Goal: Find specific page/section: Find specific page/section

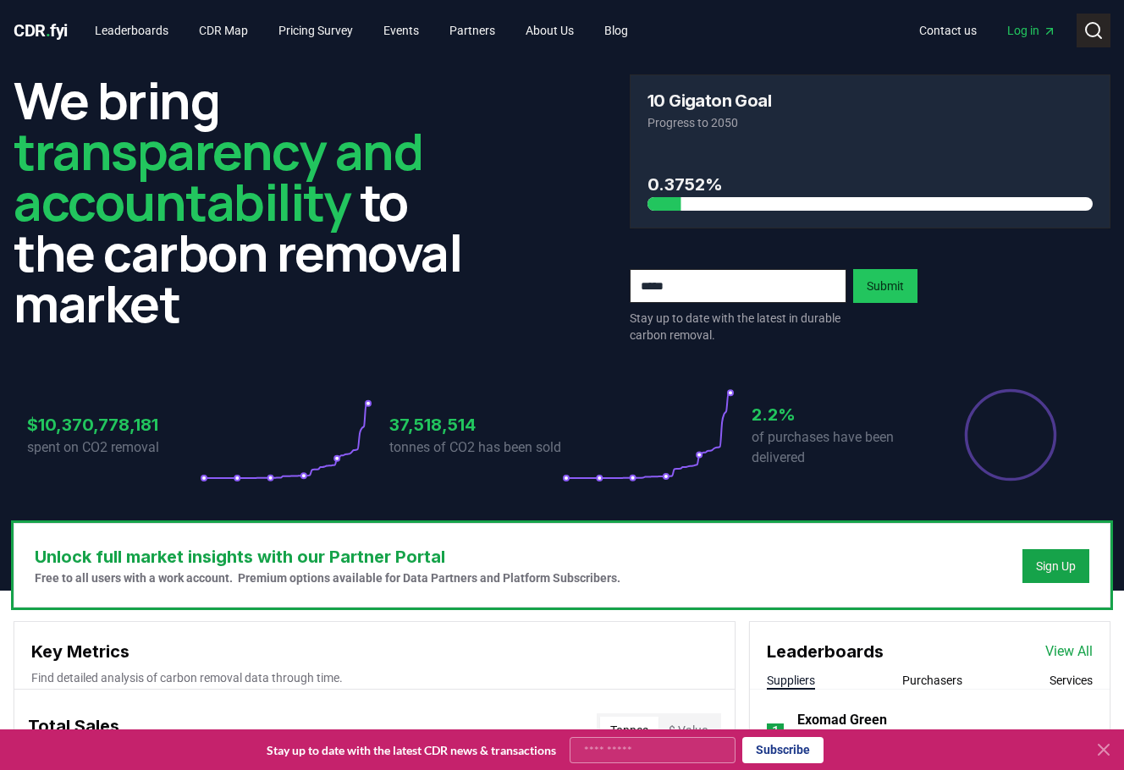
click at [1088, 30] on icon at bounding box center [1093, 30] width 20 height 20
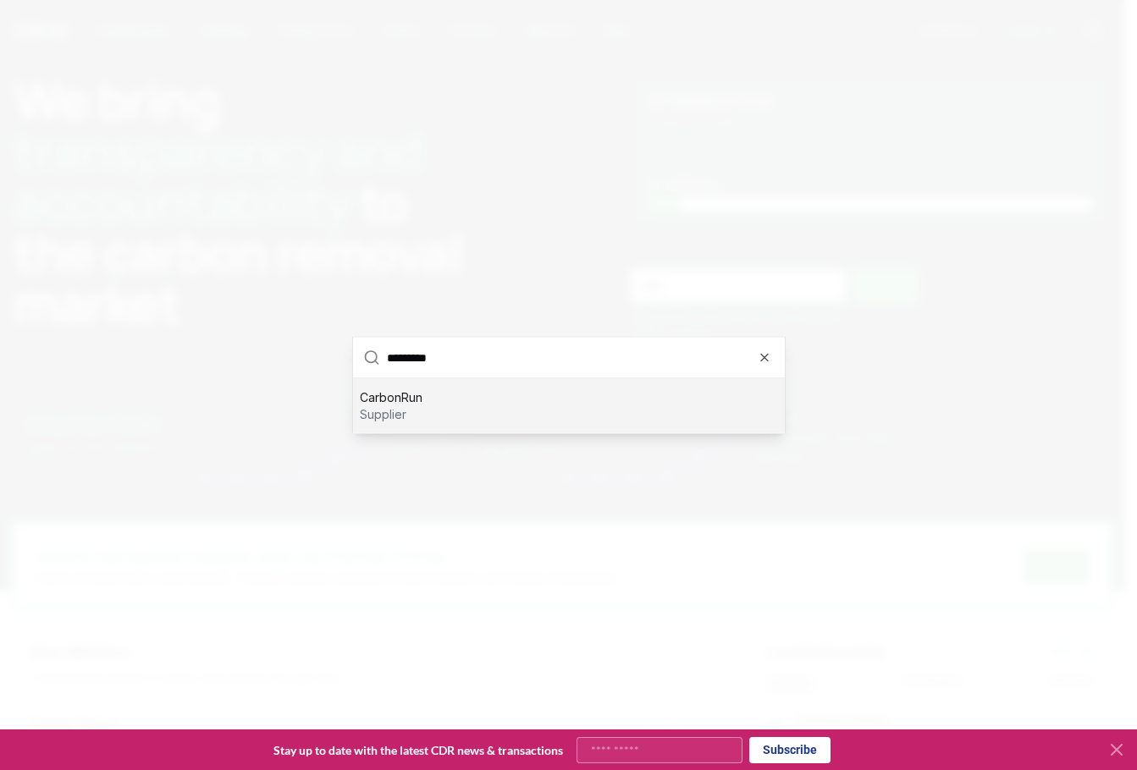
type input "*********"
click at [461, 395] on div "CarbonRun supplier" at bounding box center [569, 406] width 432 height 54
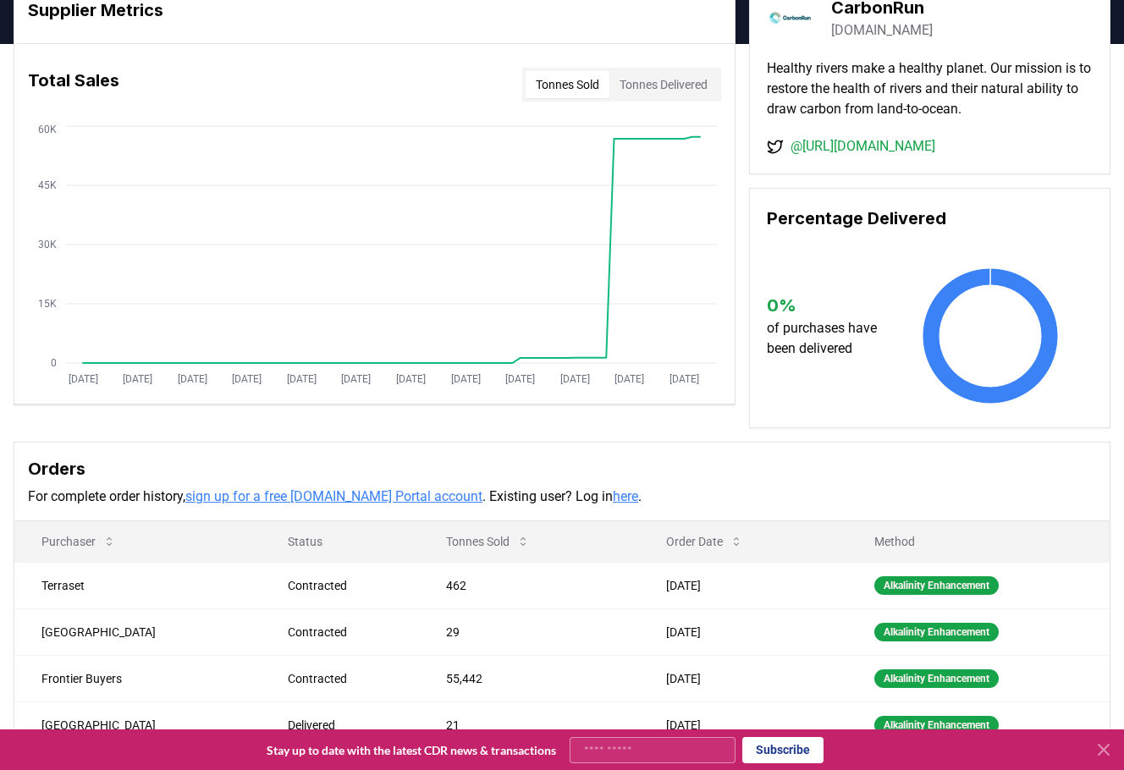
scroll to position [254, 0]
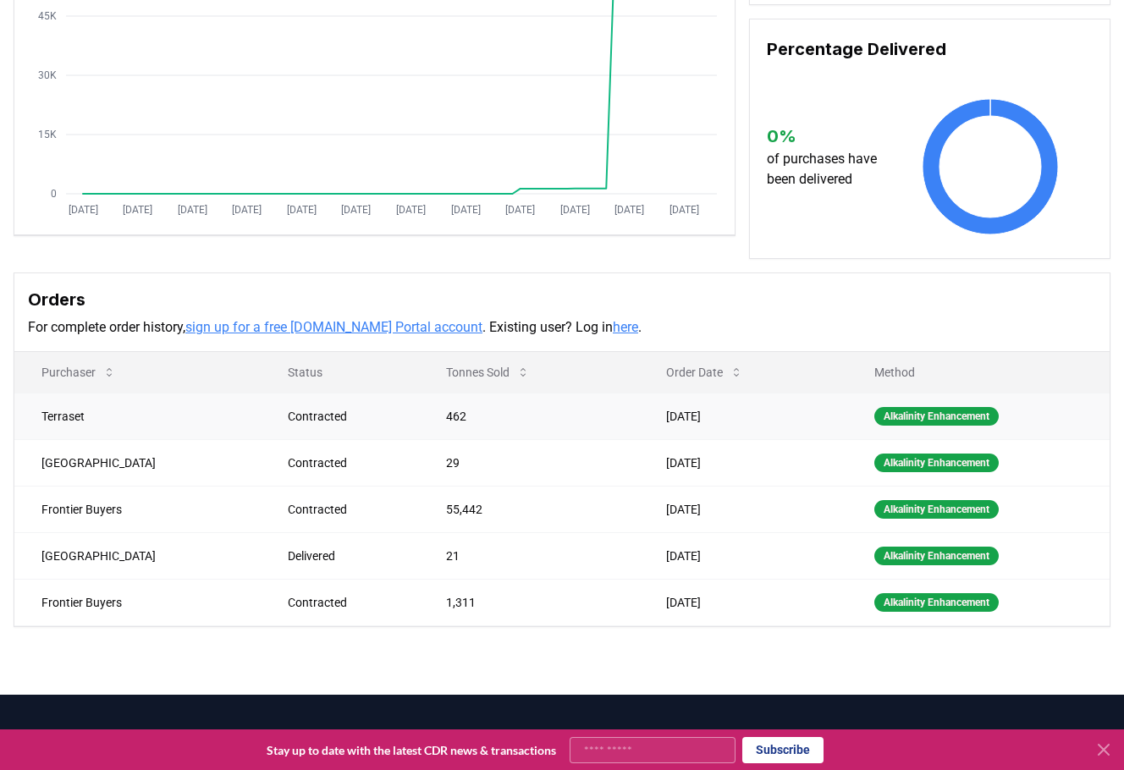
drag, startPoint x: 932, startPoint y: 646, endPoint x: 865, endPoint y: 419, distance: 236.5
click at [932, 646] on div "Supplier Metrics Total Sales Tonnes Sold Tonnes Delivered [DATE] [DATE] [DATE] …" at bounding box center [562, 285] width 1124 height 820
